Goal: Task Accomplishment & Management: Use online tool/utility

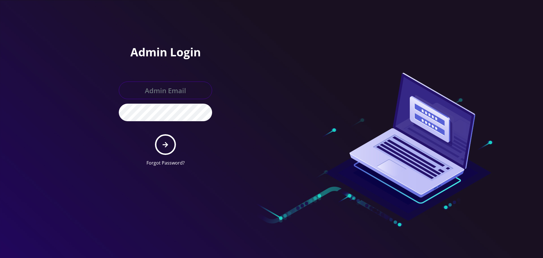
type input "[EMAIL_ADDRESS][DOMAIN_NAME]"
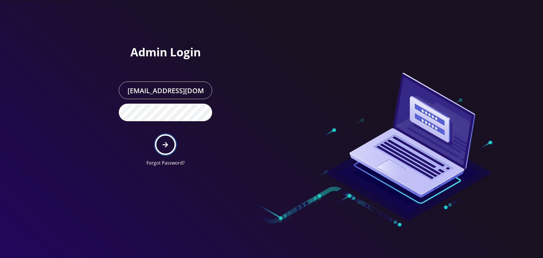
click at [170, 150] on button "submit" at bounding box center [165, 144] width 21 height 21
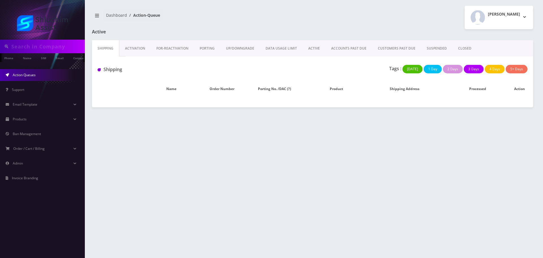
type input "3474207222"
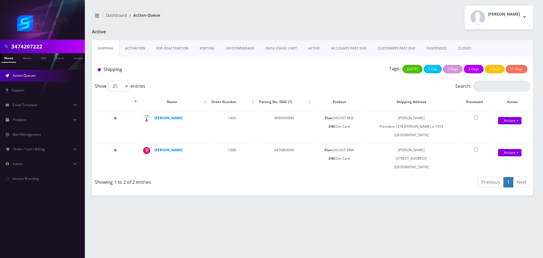
click at [220, 47] on link "UP/DOWNGRADE" at bounding box center [240, 48] width 40 height 16
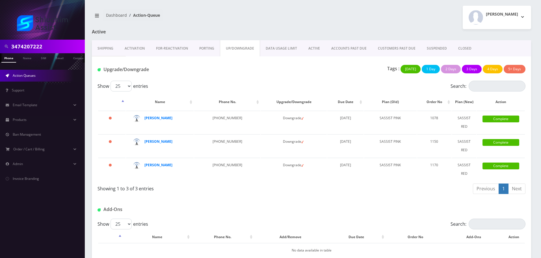
click at [338, 46] on link "ACCOUNTS PAST DUE" at bounding box center [349, 48] width 47 height 16
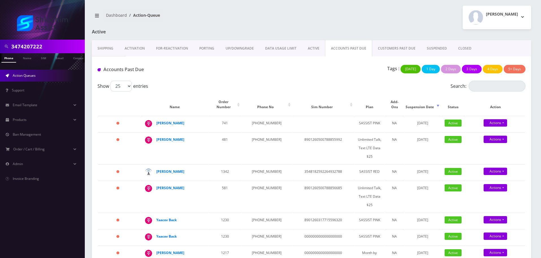
click at [295, 87] on div "Show 25 50 100 250 500 1000 entries" at bounding box center [258, 86] width 321 height 11
click at [257, 164] on td "929-430-9583" at bounding box center [267, 172] width 50 height 16
click at [257, 164] on td "[PHONE_NUMBER]" at bounding box center [267, 172] width 50 height 16
copy td "[PHONE_NUMBER]"
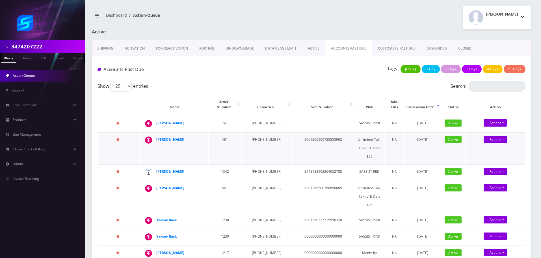
click at [261, 132] on td "[PHONE_NUMBER]" at bounding box center [267, 147] width 50 height 31
copy td "[PHONE_NUMBER]"
click at [256, 116] on td "[PHONE_NUMBER]" at bounding box center [267, 124] width 50 height 16
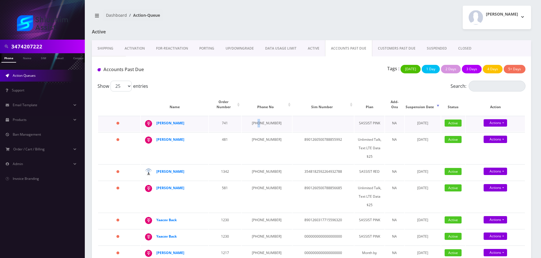
click at [256, 116] on td "[PHONE_NUMBER]" at bounding box center [267, 124] width 50 height 16
copy td "[PHONE_NUMBER]"
drag, startPoint x: 191, startPoint y: 165, endPoint x: 157, endPoint y: 166, distance: 33.6
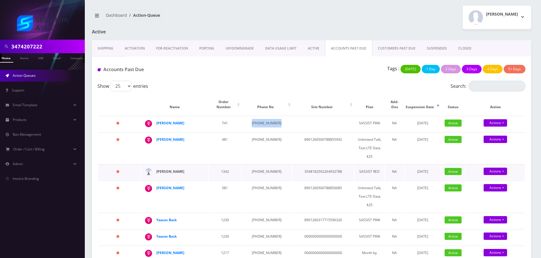
click at [157, 167] on div "[PERSON_NAME]" at bounding box center [177, 171] width 43 height 8
copy strong "[PERSON_NAME]"
drag, startPoint x: 187, startPoint y: 137, endPoint x: 152, endPoint y: 136, distance: 34.2
click at [203, 135] on div "[PERSON_NAME]" at bounding box center [203, 135] width 0 height 0
copy div "[PERSON_NAME]"
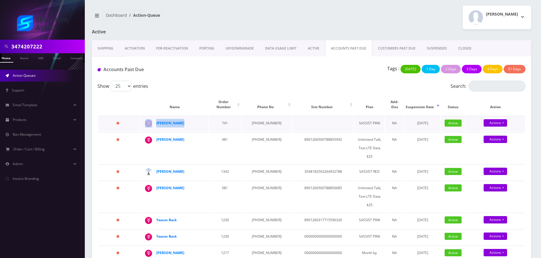
drag, startPoint x: 187, startPoint y: 117, endPoint x: 156, endPoint y: 117, distance: 31.1
click at [156, 117] on td "[PERSON_NAME]" at bounding box center [175, 124] width 68 height 16
copy div "[PERSON_NAME]"
click at [168, 169] on strong "[PERSON_NAME]" at bounding box center [170, 171] width 28 height 5
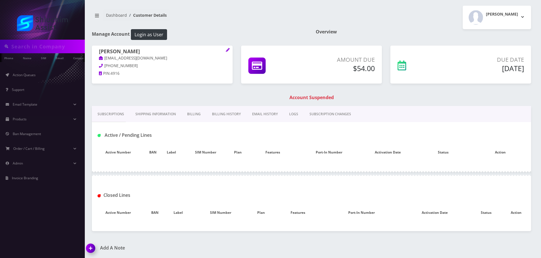
click at [269, 115] on body "Phone Name SIM Email Company Customer Action Queues Support Email Template Emai…" at bounding box center [270, 129] width 541 height 258
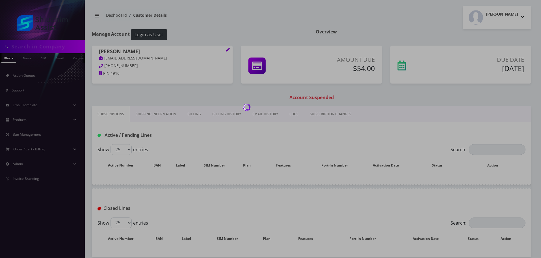
type input "3474207222"
click at [232, 115] on div at bounding box center [270, 129] width 541 height 258
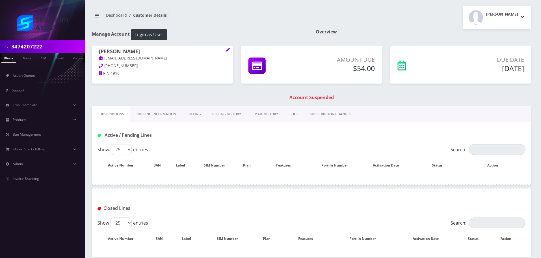
click at [224, 116] on link "Billing History" at bounding box center [227, 114] width 40 height 16
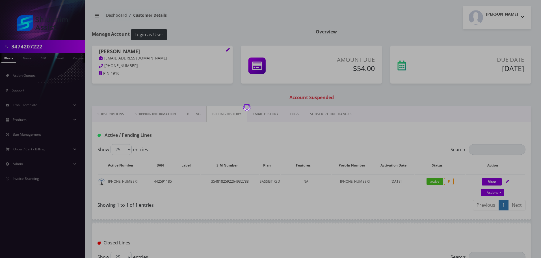
click at [224, 116] on div at bounding box center [270, 129] width 541 height 258
click at [223, 117] on div at bounding box center [270, 129] width 541 height 258
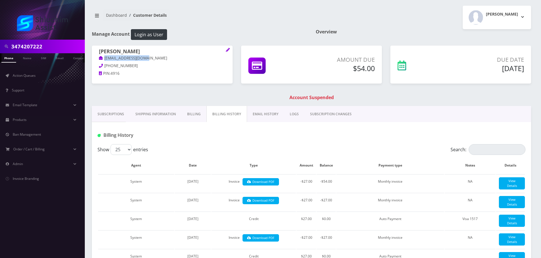
drag, startPoint x: 155, startPoint y: 61, endPoint x: 103, endPoint y: 60, distance: 51.2
click at [103, 60] on span "naftoli schmukler nschmukler@gmail.com" at bounding box center [162, 55] width 127 height 14
copy link "nschmukler@gmail.com"
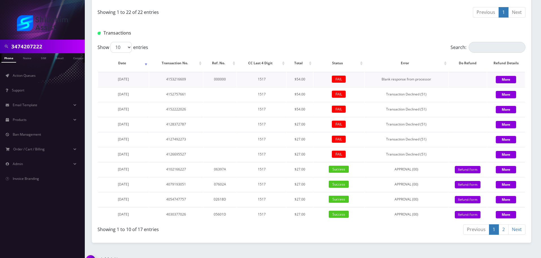
scroll to position [621, 0]
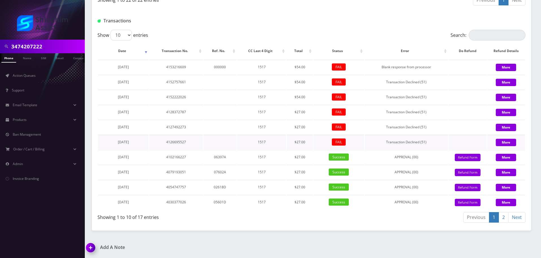
drag, startPoint x: 141, startPoint y: 141, endPoint x: 112, endPoint y: 142, distance: 29.4
click at [112, 142] on td "August 27, 2025" at bounding box center [123, 142] width 51 height 14
click at [145, 127] on td "August 28, 2025" at bounding box center [123, 127] width 51 height 14
drag, startPoint x: 143, startPoint y: 127, endPoint x: 109, endPoint y: 127, distance: 34.5
click at [109, 127] on td "August 28, 2025" at bounding box center [123, 127] width 51 height 14
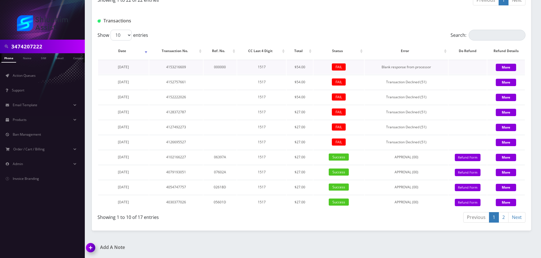
copy span "August 28, 2025"
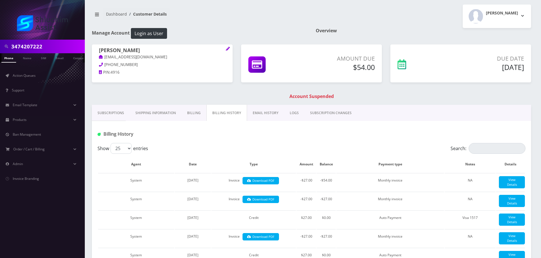
scroll to position [0, 0]
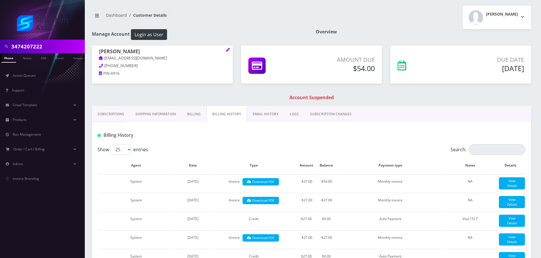
click at [267, 110] on link "EMAIL HISTORY" at bounding box center [265, 114] width 37 height 16
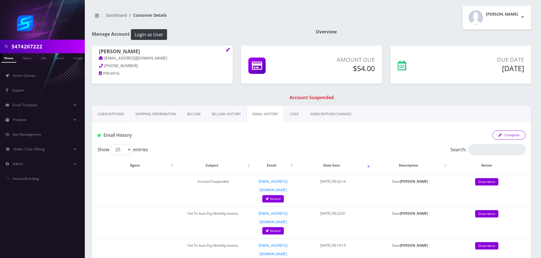
click at [515, 135] on button "Compose" at bounding box center [508, 134] width 33 height 9
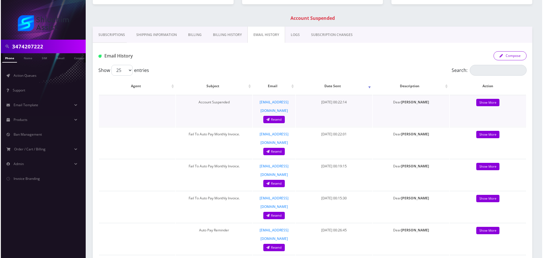
scroll to position [85, 0]
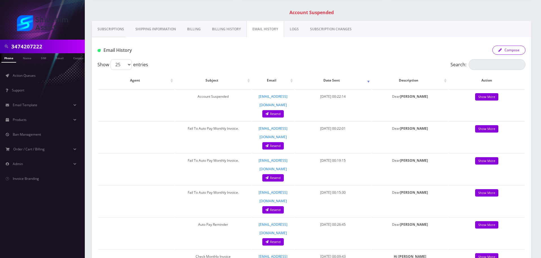
click at [505, 52] on button "Compose" at bounding box center [508, 50] width 33 height 9
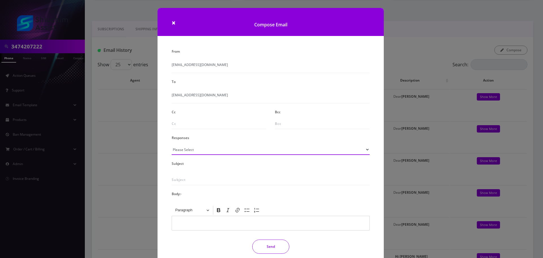
click at [220, 153] on select "Please Select TMobile port Unable to activate CH Pickup Past Due Pick up follow…" at bounding box center [271, 149] width 198 height 11
select select "29"
click at [172, 144] on select "Please Select TMobile port Unable to activate CH Pickup Past Due Pick up follow…" at bounding box center [271, 149] width 198 height 11
type input "Subject: URGENT Action Required: Past Due Payment for Shluchim Assist"
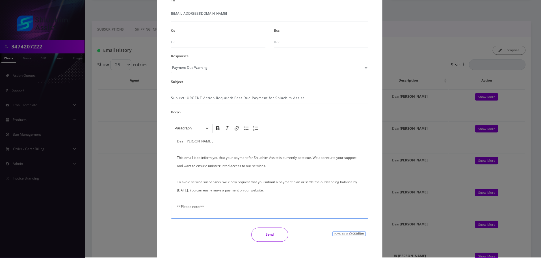
scroll to position [93, 0]
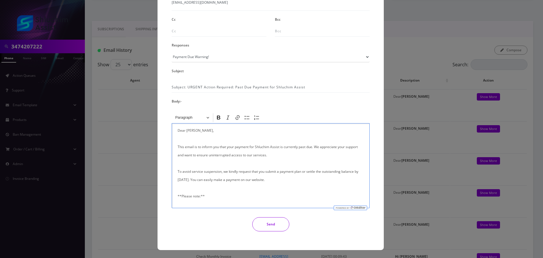
click at [270, 226] on button "Send" at bounding box center [270, 224] width 37 height 14
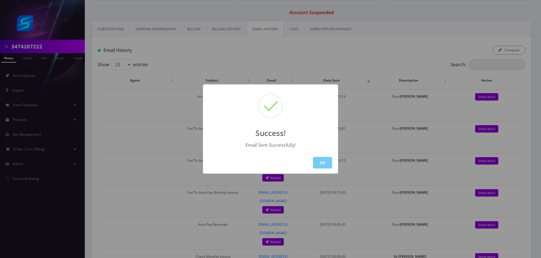
click at [319, 166] on button "OK" at bounding box center [322, 163] width 19 height 12
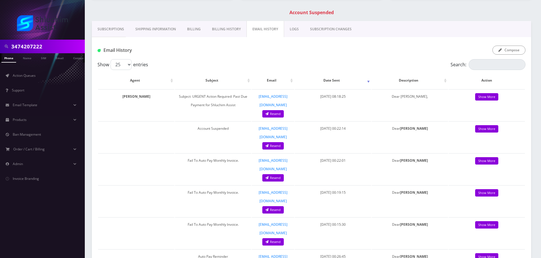
click at [64, 44] on input "3474207222" at bounding box center [47, 46] width 72 height 11
paste input "681-495-8143"
click at [43, 44] on input "681-495-8143" at bounding box center [47, 46] width 72 height 11
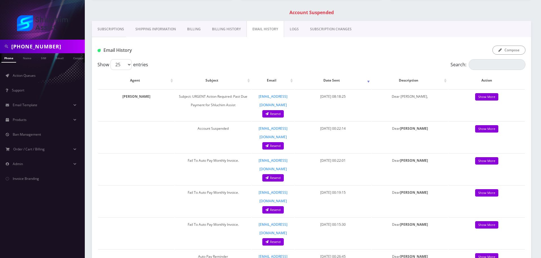
click at [41, 47] on input "681-495-8143" at bounding box center [47, 46] width 72 height 11
type input "6814958143"
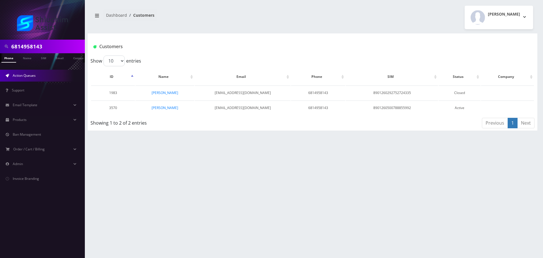
click at [29, 77] on span "Action Queues" at bounding box center [24, 75] width 23 height 5
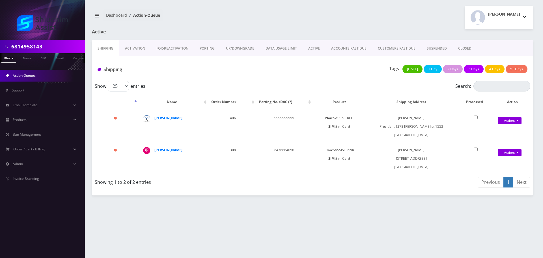
click at [349, 48] on link "ACCOUNTS PAST DUE" at bounding box center [348, 48] width 47 height 16
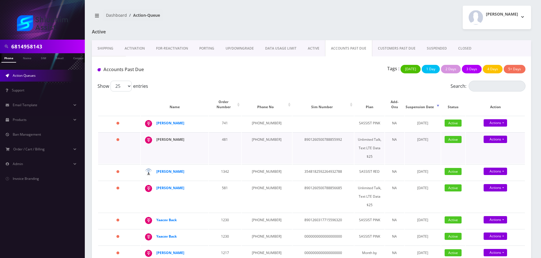
click at [171, 137] on strong "[PERSON_NAME]" at bounding box center [170, 139] width 28 height 5
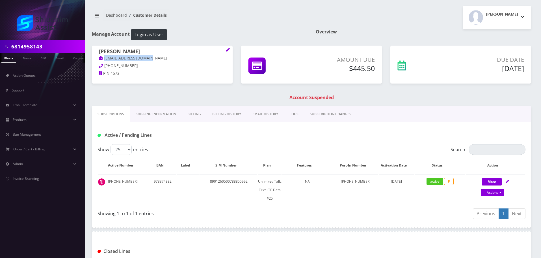
drag, startPoint x: 154, startPoint y: 59, endPoint x: 97, endPoint y: 60, distance: 57.7
click at [96, 59] on div "[PERSON_NAME] [EMAIL_ADDRESS][DOMAIN_NAME] [PHONE_NUMBER] PIN: 4572" at bounding box center [162, 63] width 141 height 35
copy link "[EMAIL_ADDRESS][DOMAIN_NAME]"
click at [233, 114] on link "Billing History" at bounding box center [227, 114] width 40 height 16
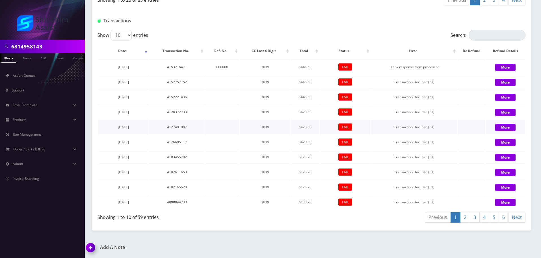
scroll to position [686, 0]
click at [469, 215] on link "2" at bounding box center [465, 217] width 10 height 10
click at [479, 217] on link "4" at bounding box center [484, 217] width 10 height 10
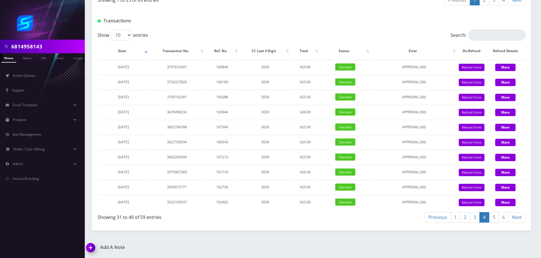
click at [476, 220] on link "3" at bounding box center [475, 217] width 10 height 10
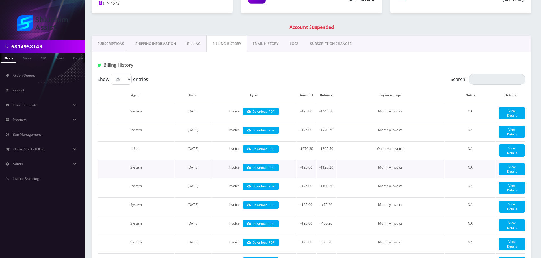
scroll to position [0, 0]
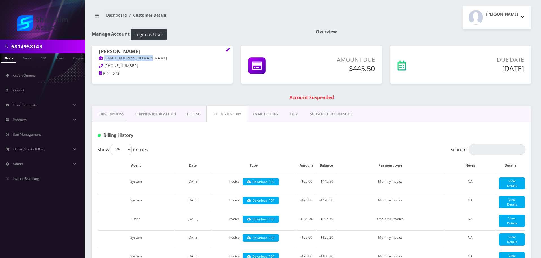
click at [263, 117] on link "EMAIL HISTORY" at bounding box center [265, 114] width 37 height 16
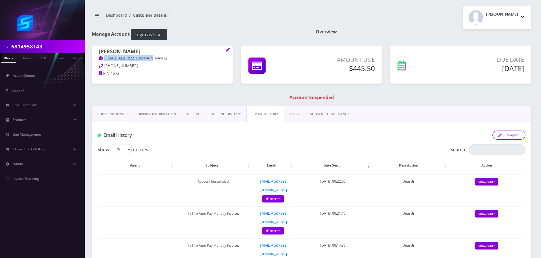
click at [514, 136] on button "Compose" at bounding box center [508, 134] width 33 height 9
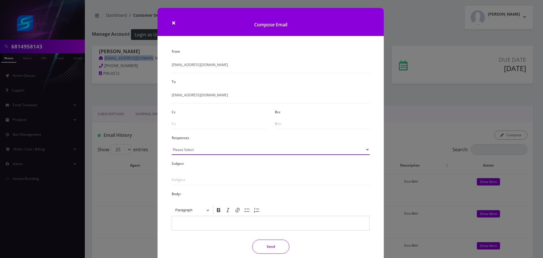
click at [232, 150] on select "Please Select TMobile port Unable to activate CH Pickup Past Due Pick up follow…" at bounding box center [271, 149] width 198 height 11
select select "29"
click at [172, 144] on select "Please Select TMobile port Unable to activate CH Pickup Past Due Pick up follow…" at bounding box center [271, 149] width 198 height 11
type input "Subject: URGENT Action Required: Past Due Payment for Shluchim Assist"
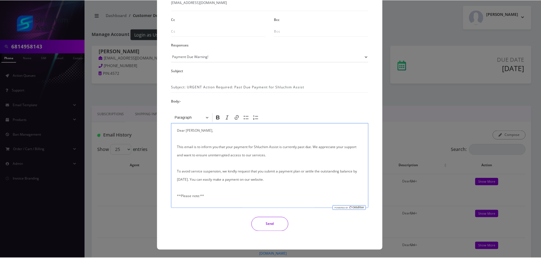
scroll to position [135, 0]
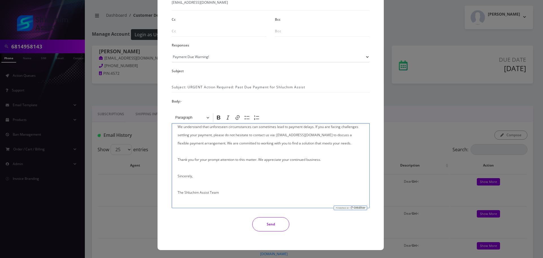
click at [277, 221] on button "Send" at bounding box center [270, 224] width 37 height 14
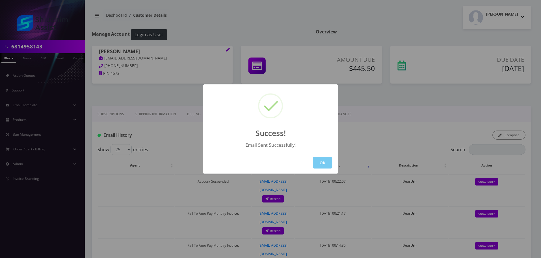
click at [323, 161] on button "OK" at bounding box center [322, 163] width 19 height 12
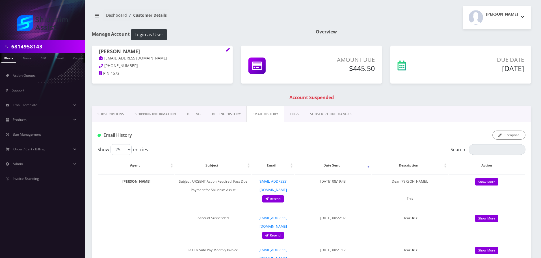
click at [51, 44] on input "6814958143" at bounding box center [47, 46] width 72 height 11
click at [36, 74] on link "Action Queues" at bounding box center [42, 76] width 85 height 12
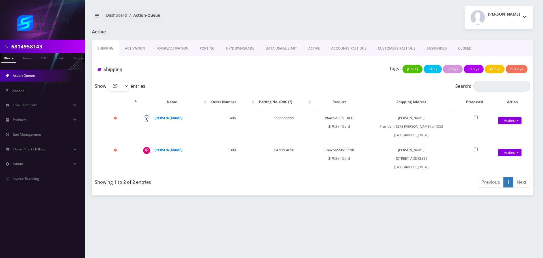
click at [347, 53] on link "ACCOUNTS PAST DUE" at bounding box center [348, 48] width 47 height 16
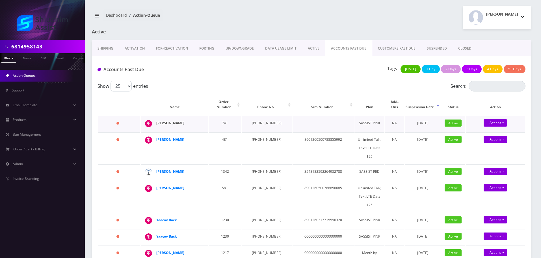
click at [174, 120] on strong "[PERSON_NAME]" at bounding box center [170, 122] width 28 height 5
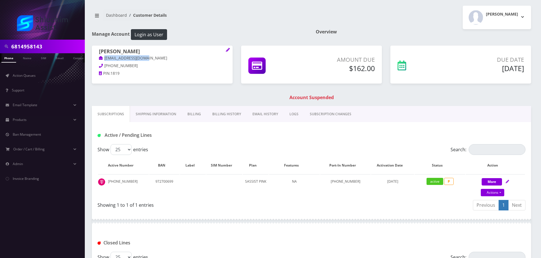
drag, startPoint x: 153, startPoint y: 59, endPoint x: 100, endPoint y: 59, distance: 52.9
click at [100, 59] on p "[EMAIL_ADDRESS][DOMAIN_NAME]" at bounding box center [162, 58] width 127 height 6
copy link "[EMAIL_ADDRESS][DOMAIN_NAME]"
drag, startPoint x: 224, startPoint y: 107, endPoint x: 231, endPoint y: 115, distance: 10.6
click at [224, 107] on link "Billing History" at bounding box center [227, 114] width 40 height 16
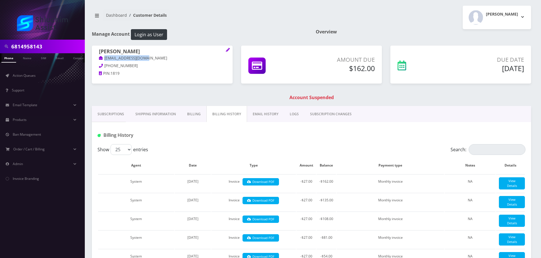
click at [257, 110] on link "EMAIL HISTORY" at bounding box center [265, 114] width 37 height 16
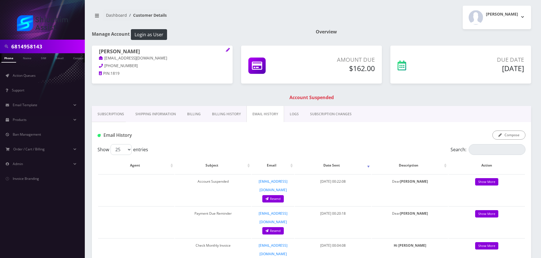
click at [519, 141] on div "Email History Compose" at bounding box center [311, 133] width 439 height 22
click at [505, 138] on button "Compose" at bounding box center [508, 134] width 33 height 9
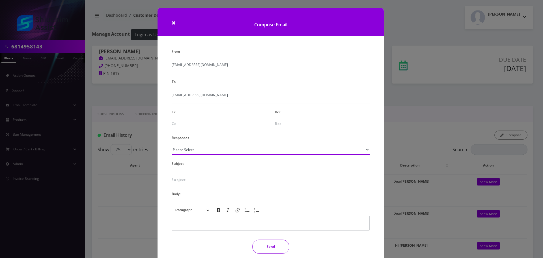
click at [206, 149] on select "Please Select TMobile port Unable to activate CH Pickup Past Due Pick up follow…" at bounding box center [271, 149] width 198 height 11
select select "29"
click at [172, 144] on select "Please Select TMobile port Unable to activate CH Pickup Past Due Pick up follow…" at bounding box center [271, 149] width 198 height 11
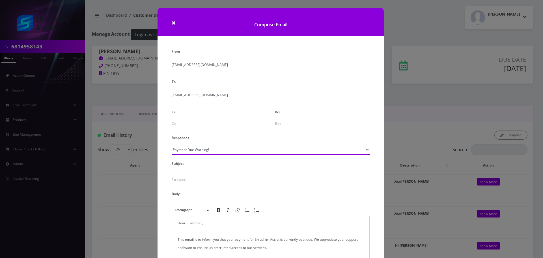
type input "Subject: URGENT Action Required: Past Due Payment for Shluchim Assist"
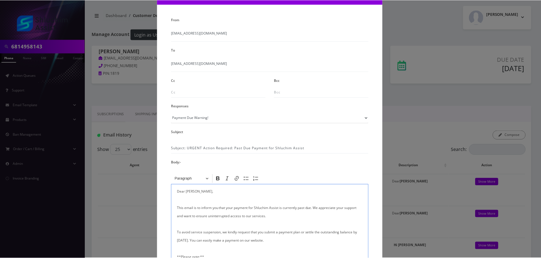
scroll to position [93, 0]
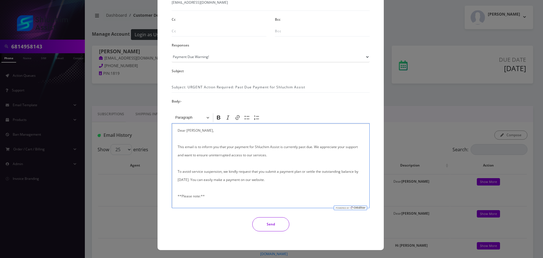
click at [271, 225] on button "Send" at bounding box center [270, 224] width 37 height 14
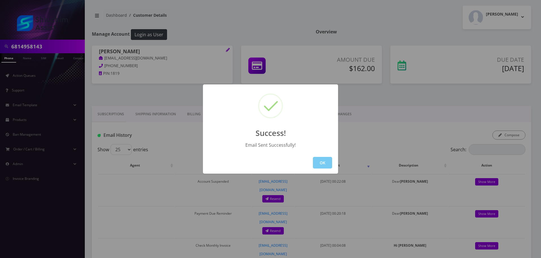
click at [320, 159] on button "OK" at bounding box center [322, 163] width 19 height 12
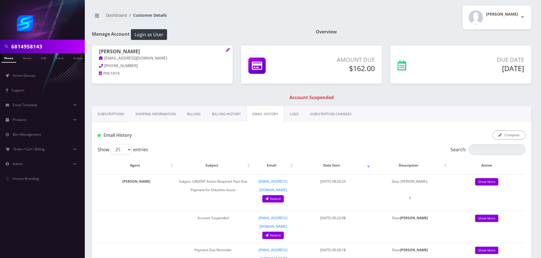
click at [77, 43] on input "6814958143" at bounding box center [47, 46] width 72 height 11
click at [67, 46] on input "text" at bounding box center [47, 46] width 72 height 11
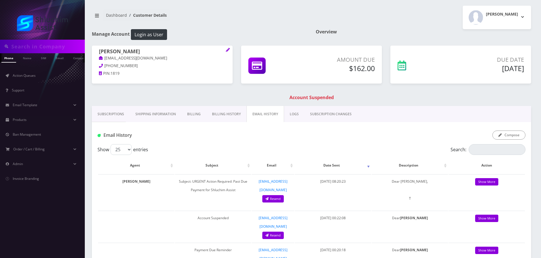
paste input "[PHONE_NUMBER]"
click at [41, 49] on input "[PHONE_NUMBER]" at bounding box center [47, 46] width 72 height 11
type input "5102168856"
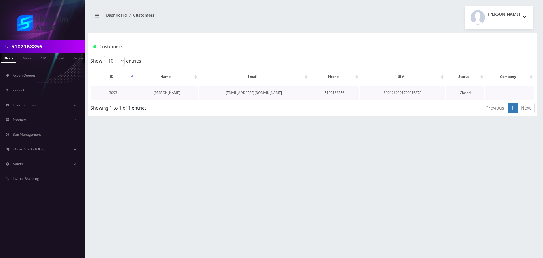
click at [169, 91] on link "Yekoutiel Cohen" at bounding box center [167, 92] width 27 height 5
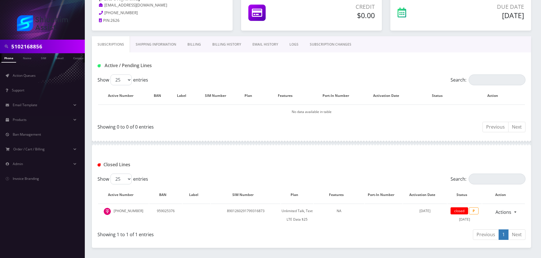
scroll to position [70, 0]
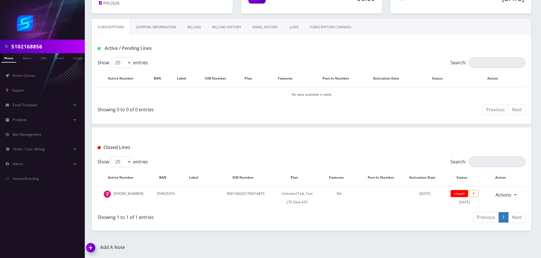
click at [227, 32] on link "Billing History" at bounding box center [227, 27] width 40 height 16
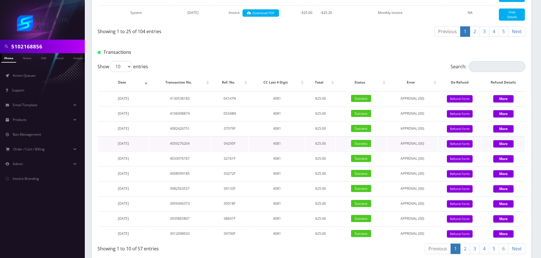
scroll to position [665, 0]
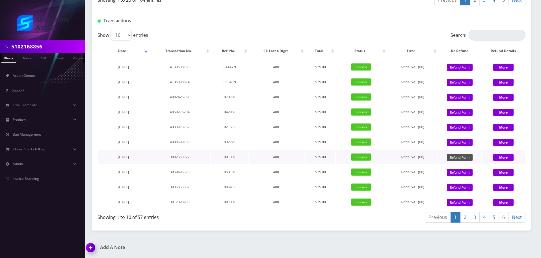
click at [467, 159] on button "Refund Form" at bounding box center [460, 158] width 26 height 8
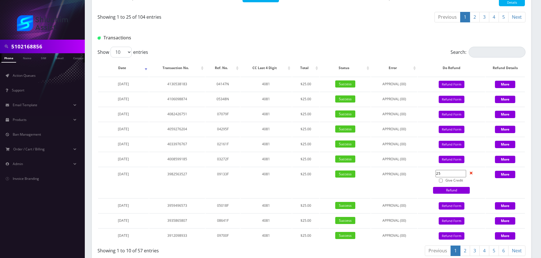
scroll to position [681, 0]
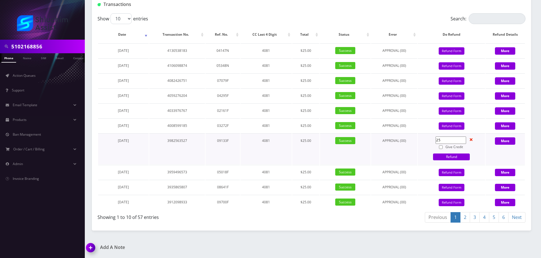
click at [453, 141] on input "25" at bounding box center [451, 139] width 31 height 7
click at [455, 141] on input "25" at bounding box center [451, 139] width 31 height 7
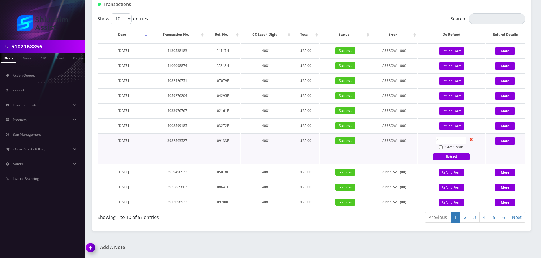
click at [455, 141] on input "25" at bounding box center [451, 139] width 31 height 7
click at [458, 141] on input "25" at bounding box center [451, 139] width 31 height 7
click at [455, 127] on button "Refund Form" at bounding box center [452, 126] width 26 height 8
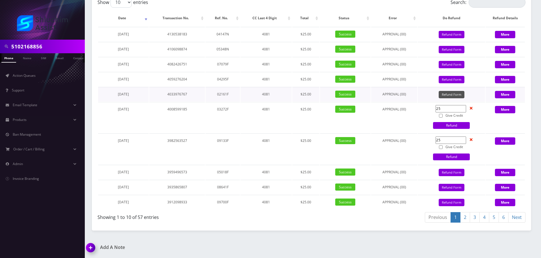
click at [451, 98] on button "Refund Form" at bounding box center [452, 95] width 26 height 8
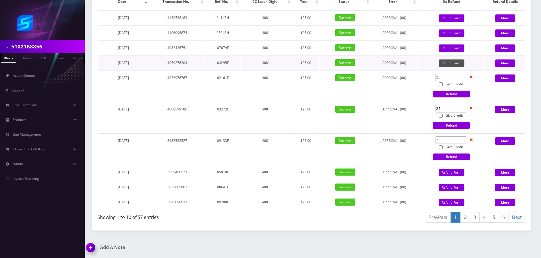
click at [450, 67] on button "Refund Form" at bounding box center [452, 63] width 26 height 8
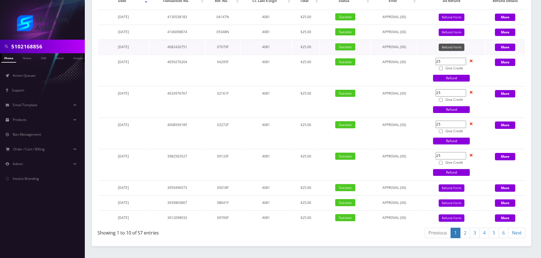
click at [451, 51] on button "Refund Form" at bounding box center [452, 48] width 26 height 8
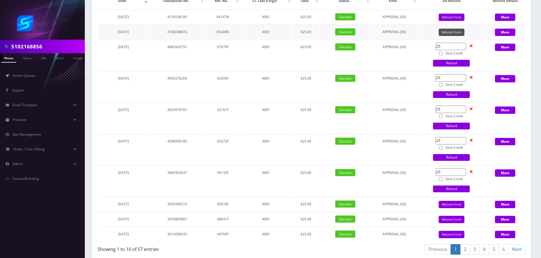
click at [452, 36] on button "Refund Form" at bounding box center [452, 33] width 26 height 8
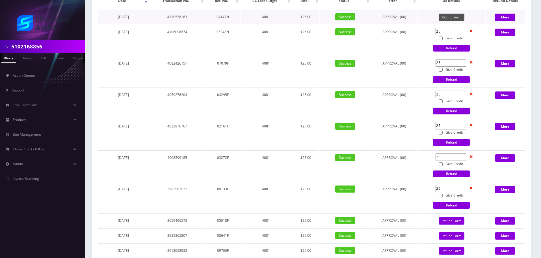
click at [451, 21] on button "Refund Form" at bounding box center [452, 18] width 26 height 8
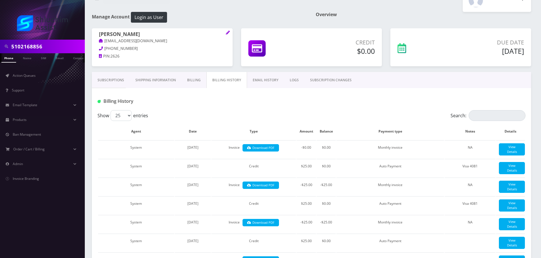
scroll to position [0, 0]
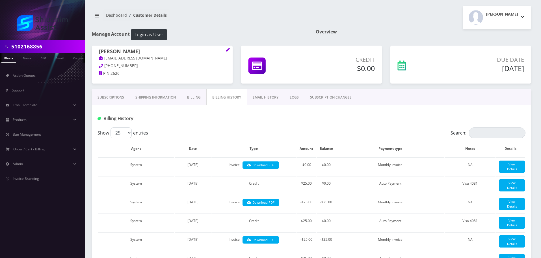
click at [107, 98] on link "Subscriptions" at bounding box center [111, 97] width 38 height 16
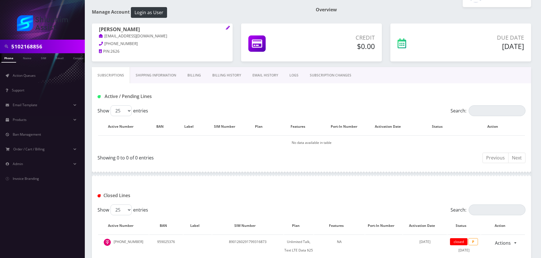
scroll to position [70, 0]
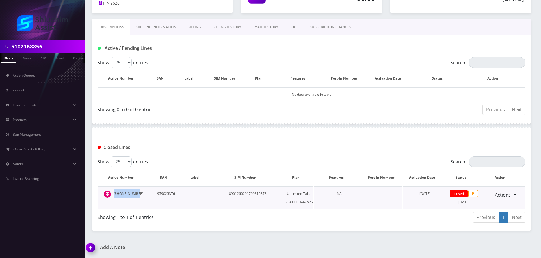
drag, startPoint x: 143, startPoint y: 195, endPoint x: 115, endPoint y: 194, distance: 28.0
click at [115, 194] on td "[PHONE_NUMBER]" at bounding box center [123, 197] width 51 height 23
copy td "[PHONE_NUMBER]"
click at [141, 190] on td "[PHONE_NUMBER]" at bounding box center [123, 197] width 51 height 23
drag, startPoint x: 145, startPoint y: 192, endPoint x: 118, endPoint y: 192, distance: 27.4
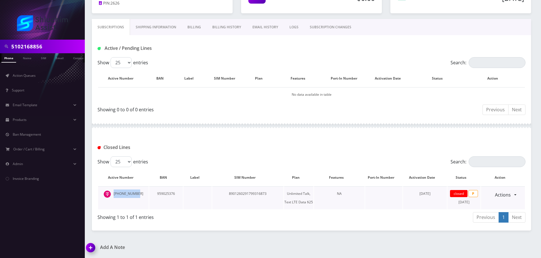
click at [118, 192] on td "[PHONE_NUMBER]" at bounding box center [123, 197] width 51 height 23
copy td "[PHONE_NUMBER]"
click at [194, 28] on link "Billing" at bounding box center [194, 27] width 25 height 16
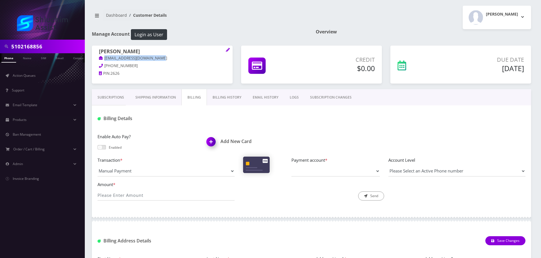
drag, startPoint x: 168, startPoint y: 57, endPoint x: 114, endPoint y: 57, distance: 53.4
click at [102, 56] on p "[EMAIL_ADDRESS][DOMAIN_NAME]" at bounding box center [162, 58] width 127 height 6
copy link "[EMAIL_ADDRESS][DOMAIN_NAME]"
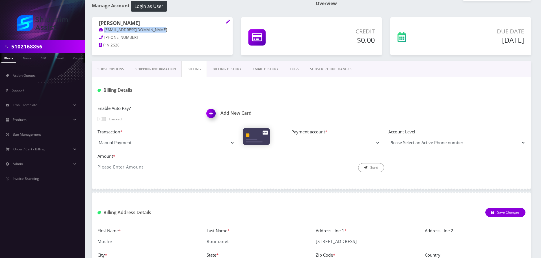
click at [229, 75] on link "Billing History" at bounding box center [227, 69] width 40 height 16
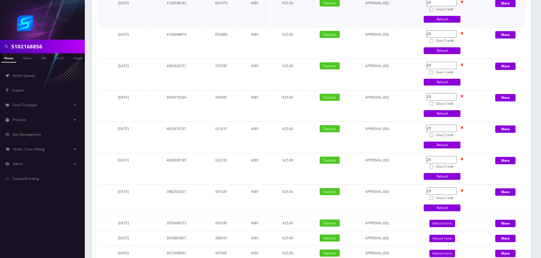
scroll to position [751, 0]
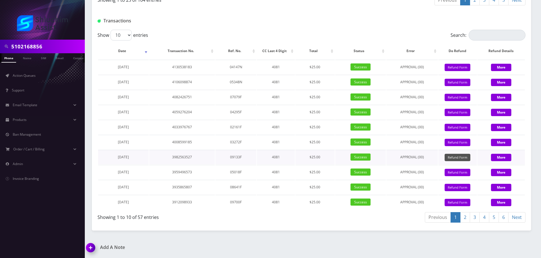
click at [455, 158] on button "Refund Form" at bounding box center [458, 158] width 26 height 8
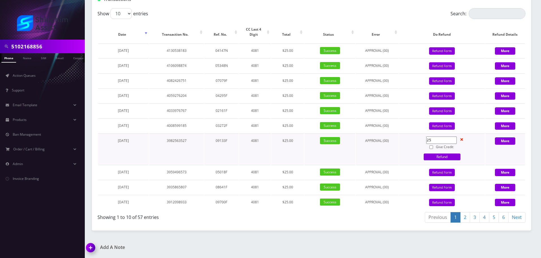
click at [432, 149] on input "Give Credit" at bounding box center [431, 147] width 4 height 4
checkbox input "true"
click at [433, 160] on link "Refund" at bounding box center [442, 156] width 37 height 7
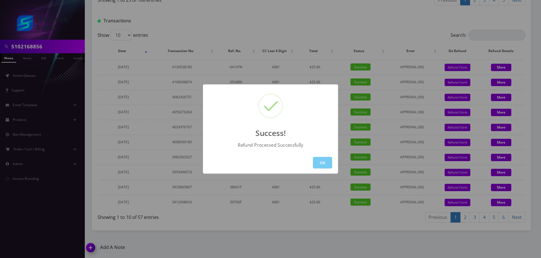
click at [323, 161] on button "OK" at bounding box center [322, 163] width 19 height 12
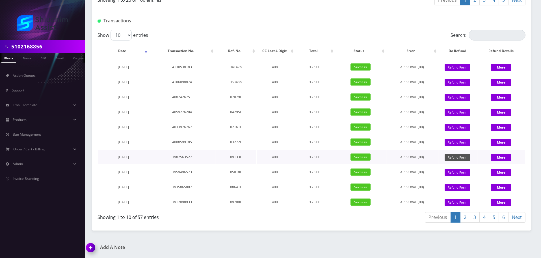
click at [455, 155] on button "Refund Form" at bounding box center [458, 158] width 26 height 8
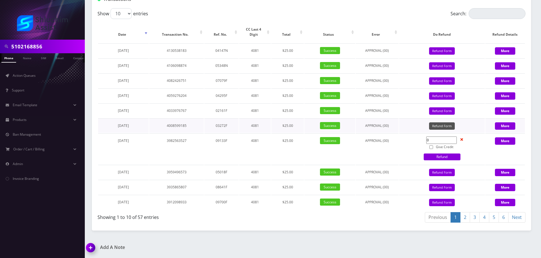
click at [440, 130] on button "Refund Form" at bounding box center [442, 126] width 26 height 8
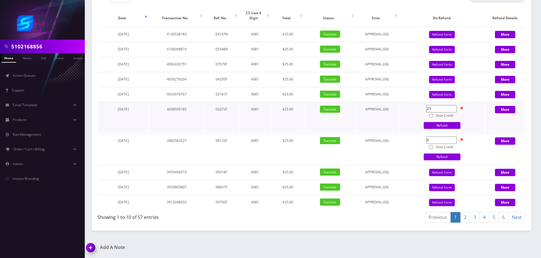
click at [435, 118] on label "Give Credit" at bounding box center [441, 115] width 31 height 6
click at [433, 117] on input "Give Credit" at bounding box center [431, 116] width 4 height 4
checkbox input "true"
click at [452, 129] on link "Refund" at bounding box center [442, 125] width 37 height 7
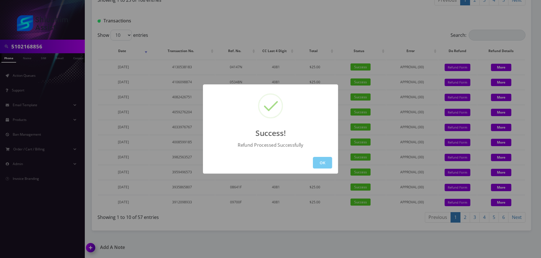
click at [321, 159] on button "OK" at bounding box center [322, 163] width 19 height 12
click at [321, 159] on td "$25.00" at bounding box center [314, 157] width 39 height 14
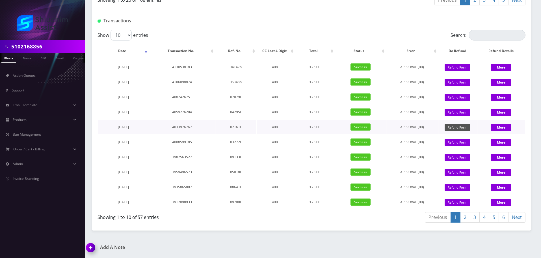
click at [453, 127] on button "Refund Form" at bounding box center [458, 128] width 26 height 8
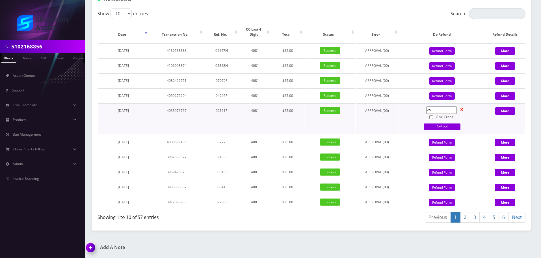
click at [432, 119] on input "Give Credit" at bounding box center [431, 117] width 4 height 4
checkbox input "true"
click at [434, 130] on link "Refund" at bounding box center [442, 126] width 37 height 7
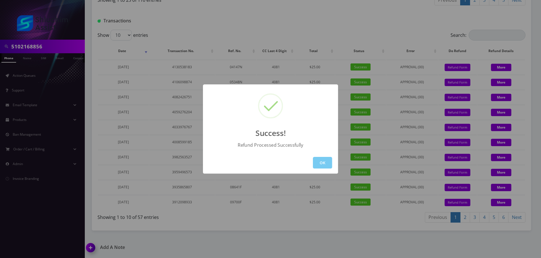
click at [326, 161] on button "OK" at bounding box center [322, 163] width 19 height 12
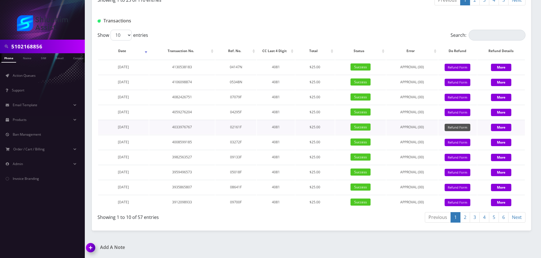
click at [454, 126] on button "Refund Form" at bounding box center [458, 128] width 26 height 8
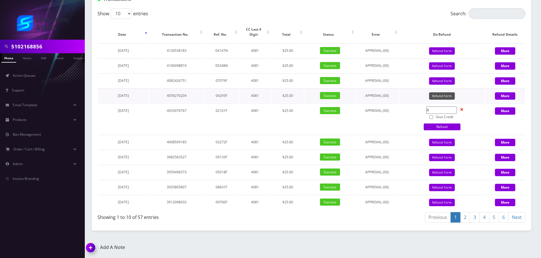
click at [442, 100] on button "Refund Form" at bounding box center [442, 96] width 26 height 8
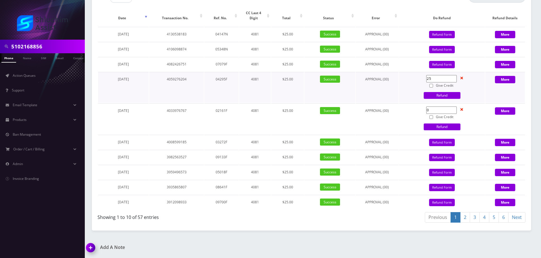
click at [432, 87] on input "Give Credit" at bounding box center [431, 86] width 4 height 4
checkbox input "true"
click at [430, 99] on link "Refund" at bounding box center [442, 95] width 37 height 7
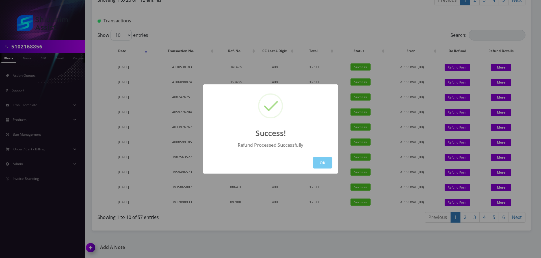
click at [323, 160] on button "OK" at bounding box center [322, 163] width 19 height 12
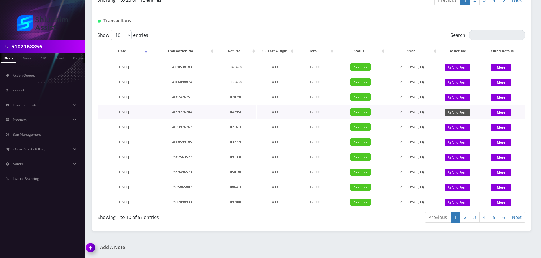
click at [456, 112] on button "Refund Form" at bounding box center [458, 113] width 26 height 8
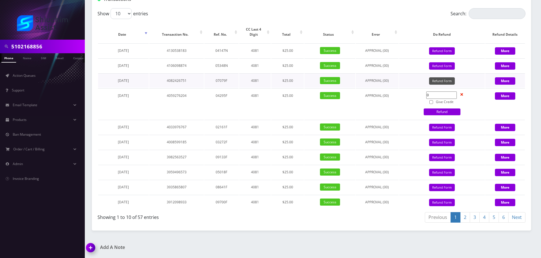
click at [442, 85] on button "Refund Form" at bounding box center [442, 81] width 26 height 8
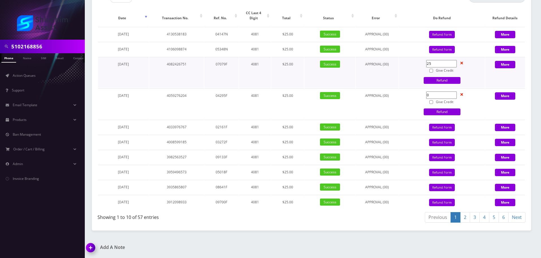
click at [432, 72] on input "Give Credit" at bounding box center [431, 71] width 4 height 4
checkbox input "true"
click at [431, 84] on link "Refund" at bounding box center [442, 80] width 37 height 7
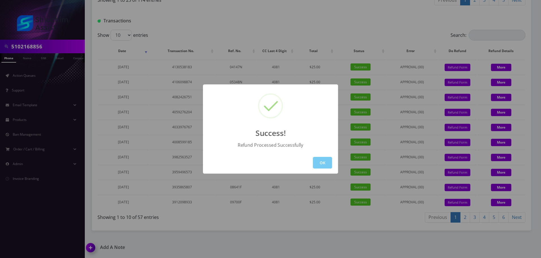
click at [325, 159] on button "OK" at bounding box center [322, 163] width 19 height 12
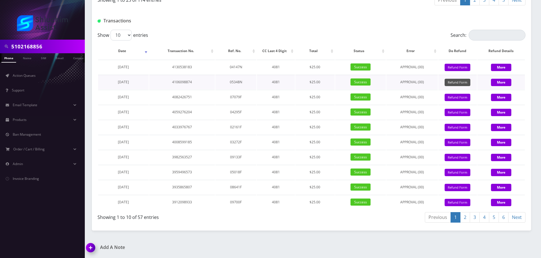
click at [452, 84] on button "Refund Form" at bounding box center [458, 83] width 26 height 8
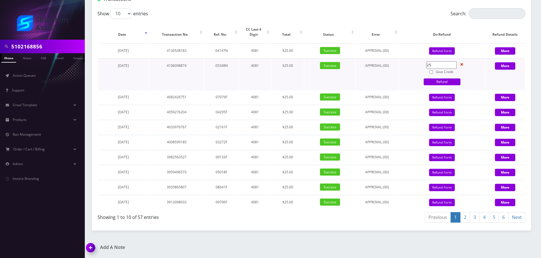
click at [432, 74] on input "Give Credit" at bounding box center [431, 72] width 4 height 4
checkbox input "true"
click at [436, 85] on link "Refund" at bounding box center [442, 81] width 37 height 7
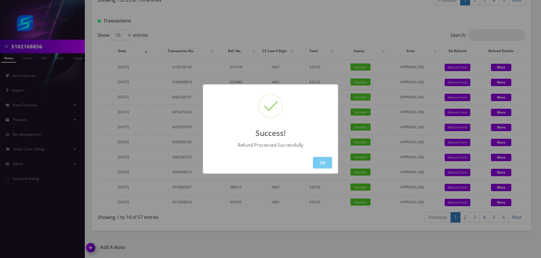
click at [329, 161] on button "OK" at bounding box center [322, 163] width 19 height 12
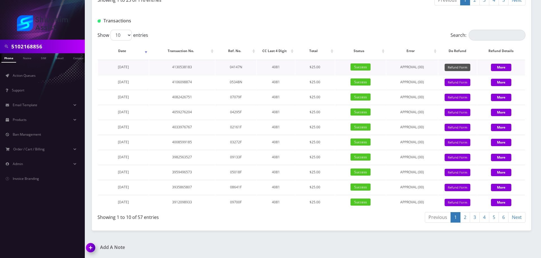
click at [451, 68] on button "Refund Form" at bounding box center [458, 68] width 26 height 8
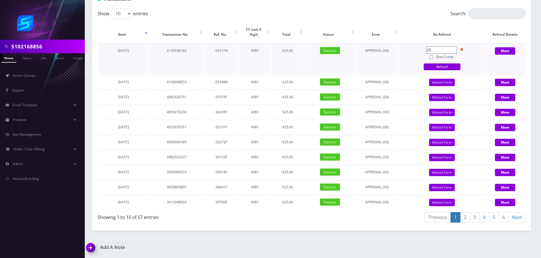
click at [431, 59] on input "Give Credit" at bounding box center [431, 57] width 4 height 4
checkbox input "true"
click at [433, 70] on link "Refund" at bounding box center [442, 66] width 37 height 7
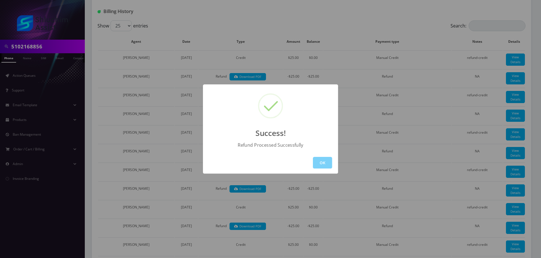
scroll to position [101, 0]
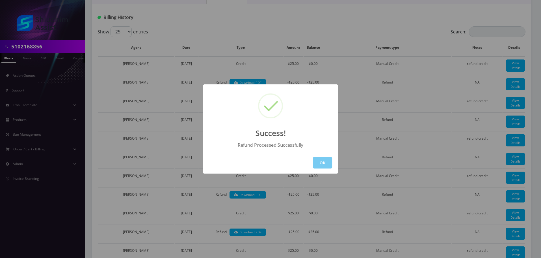
click at [322, 163] on button "OK" at bounding box center [322, 163] width 19 height 12
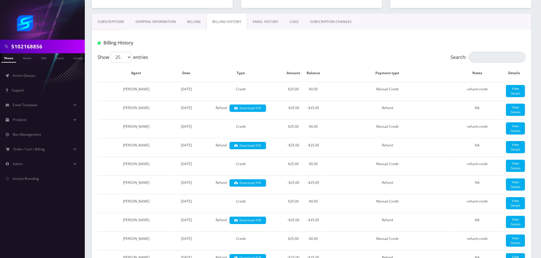
scroll to position [0, 0]
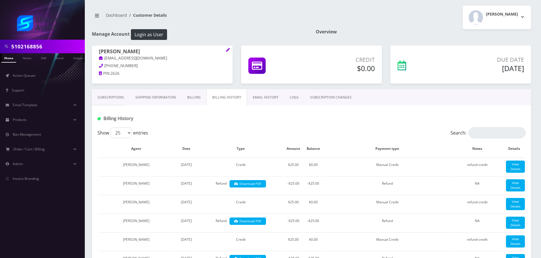
click at [116, 98] on link "Subscriptions" at bounding box center [111, 97] width 38 height 16
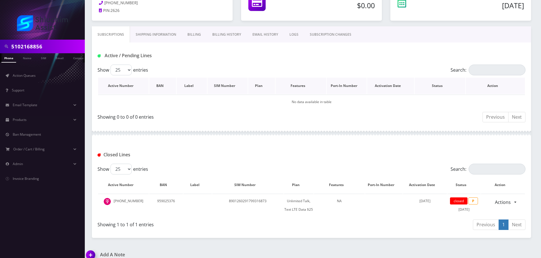
scroll to position [70, 0]
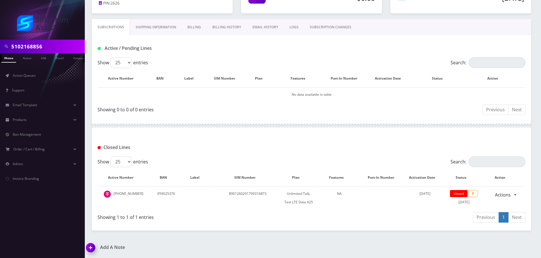
drag, startPoint x: 230, startPoint y: 27, endPoint x: 236, endPoint y: 33, distance: 8.7
click at [230, 27] on link "Billing History" at bounding box center [227, 27] width 40 height 16
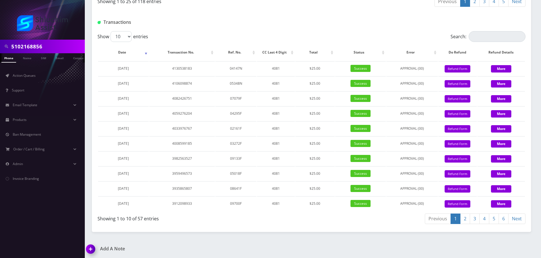
scroll to position [607, 0]
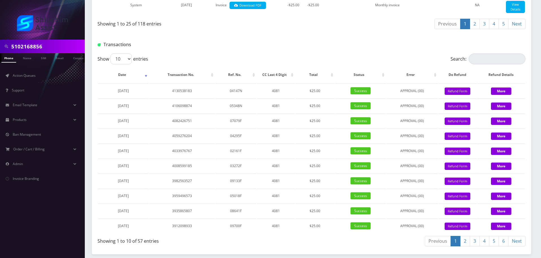
click at [474, 29] on link "2" at bounding box center [475, 24] width 10 height 10
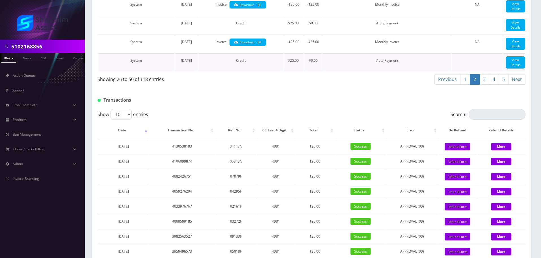
scroll to position [636, 0]
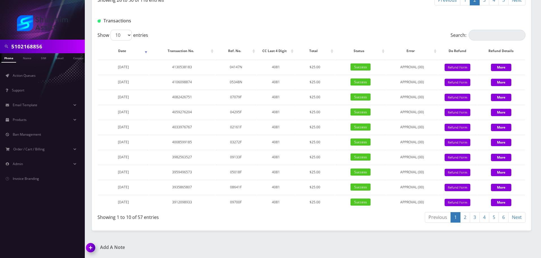
click at [51, 47] on input "5102168856" at bounding box center [47, 46] width 72 height 11
